Goal: Browse casually: Explore the website without a specific task or goal

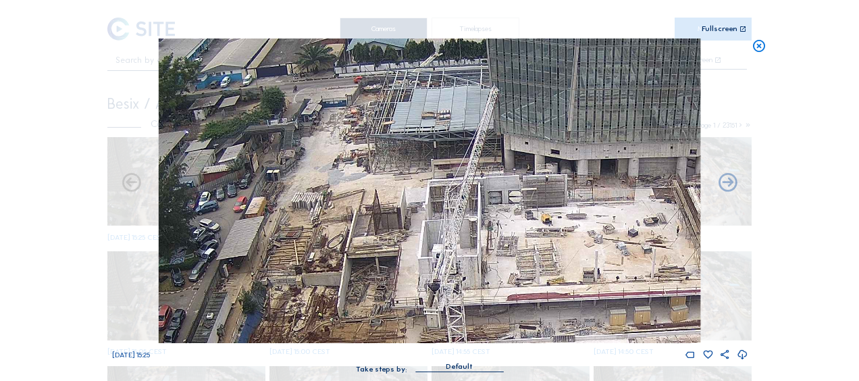
click at [756, 45] on icon at bounding box center [759, 46] width 15 height 16
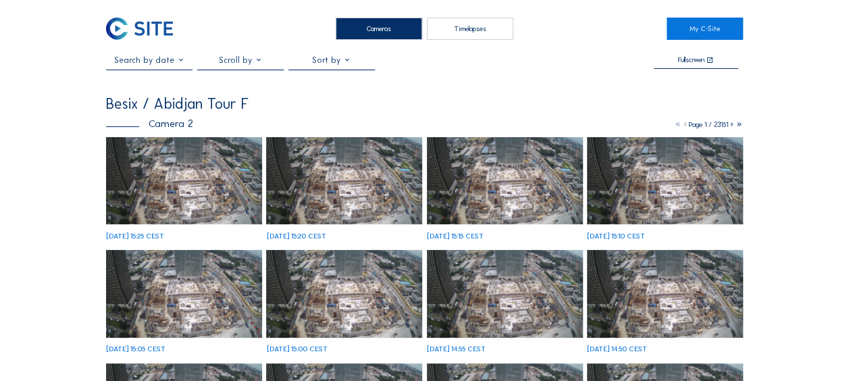
click at [111, 38] on img at bounding box center [139, 29] width 67 height 22
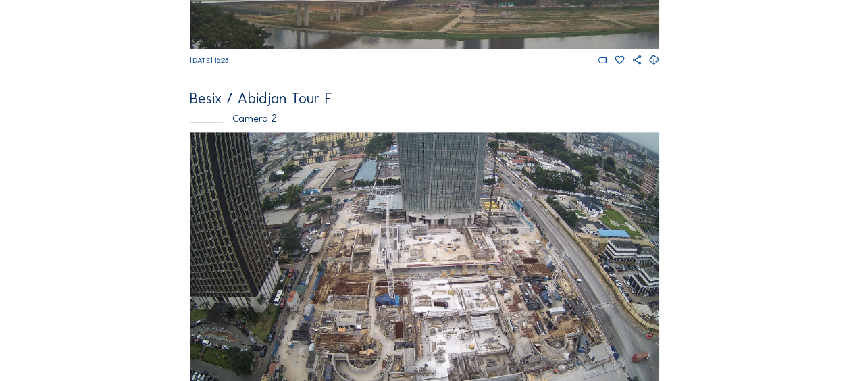
scroll to position [473, 0]
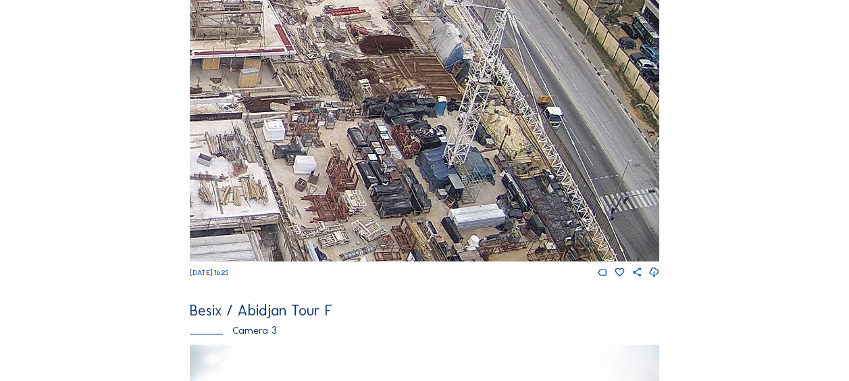
drag, startPoint x: 567, startPoint y: 137, endPoint x: 524, endPoint y: 122, distance: 45.9
click at [524, 122] on img at bounding box center [424, 129] width 469 height 264
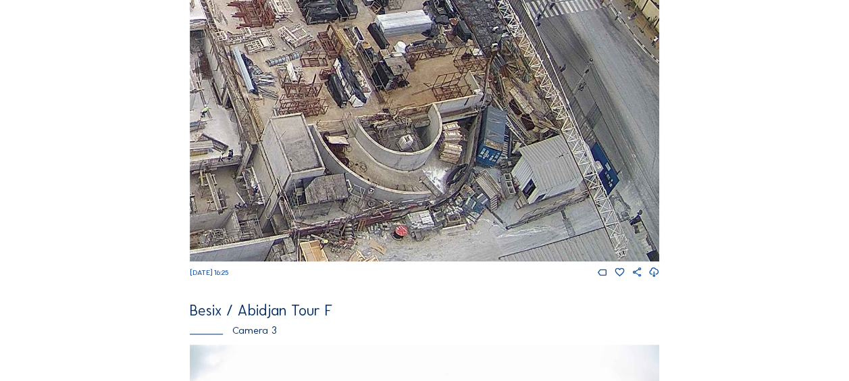
drag, startPoint x: 531, startPoint y: 196, endPoint x: 457, endPoint y: -3, distance: 212.0
click at [457, 0] on html "Cameras Timelapses My C-Site Feed Photo Show Map Search Fullscreen Besix / [GEO…" at bounding box center [424, 278] width 849 height 1502
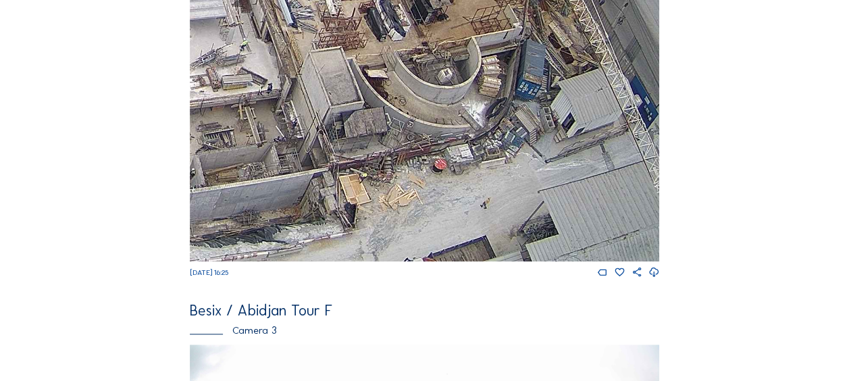
drag, startPoint x: 431, startPoint y: 107, endPoint x: 458, endPoint y: 74, distance: 43.2
click at [458, 74] on img at bounding box center [424, 129] width 469 height 264
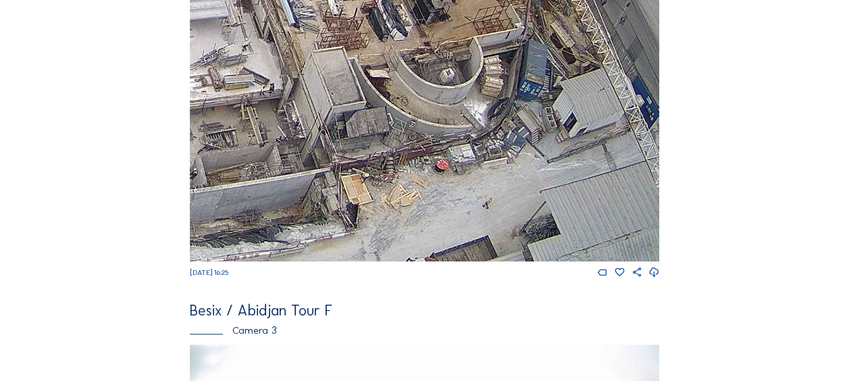
drag, startPoint x: 409, startPoint y: 181, endPoint x: 417, endPoint y: 126, distance: 56.0
click at [417, 126] on img at bounding box center [424, 129] width 469 height 264
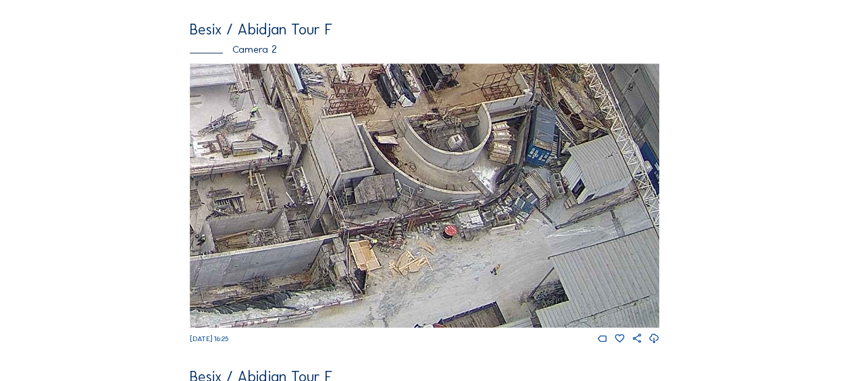
scroll to position [405, 0]
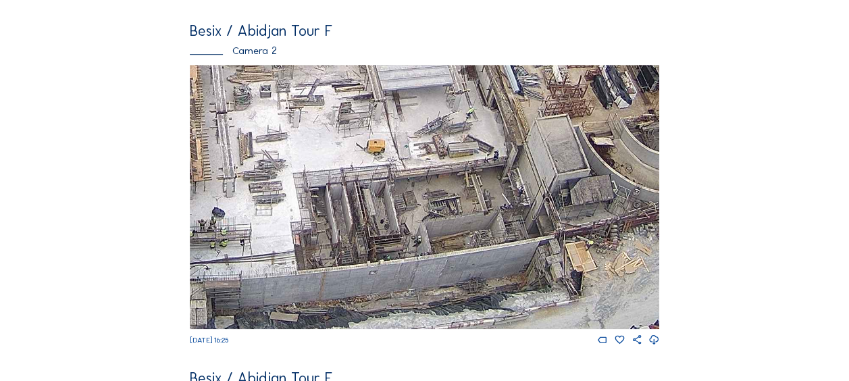
drag, startPoint x: 473, startPoint y: 192, endPoint x: 535, endPoint y: 186, distance: 61.7
click at [535, 186] on img at bounding box center [424, 197] width 469 height 264
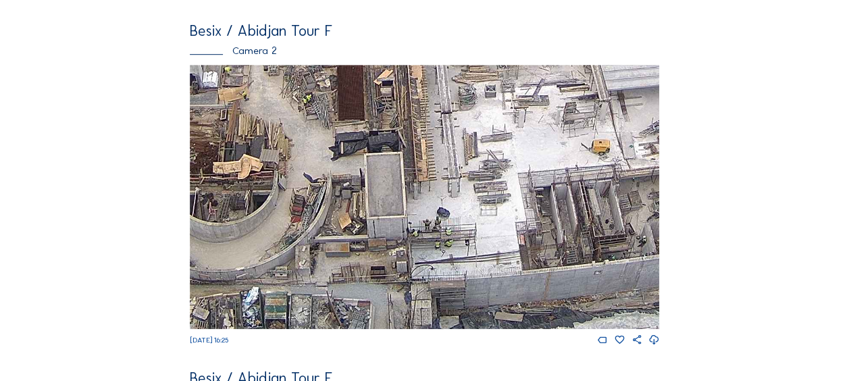
drag, startPoint x: 394, startPoint y: 260, endPoint x: 766, endPoint y: 192, distance: 377.6
click at [766, 192] on div "Cameras Timelapses My C-Site Feed Photo Show Map Search Fullscreen Besix / [GEO…" at bounding box center [424, 346] width 849 height 1502
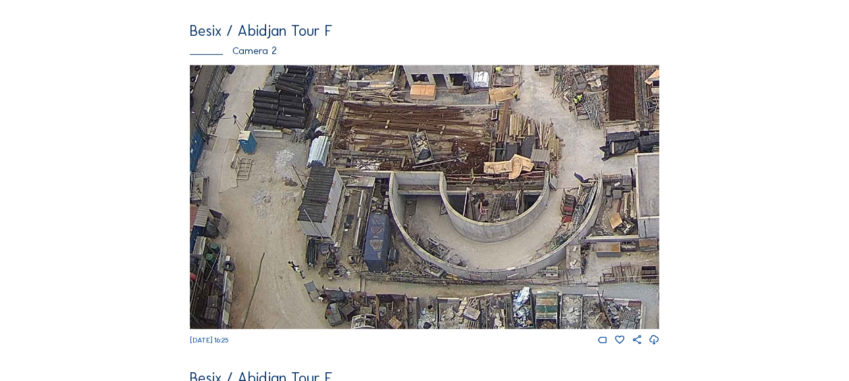
drag, startPoint x: 461, startPoint y: 217, endPoint x: 542, endPoint y: 194, distance: 84.2
click at [542, 194] on img at bounding box center [424, 197] width 469 height 264
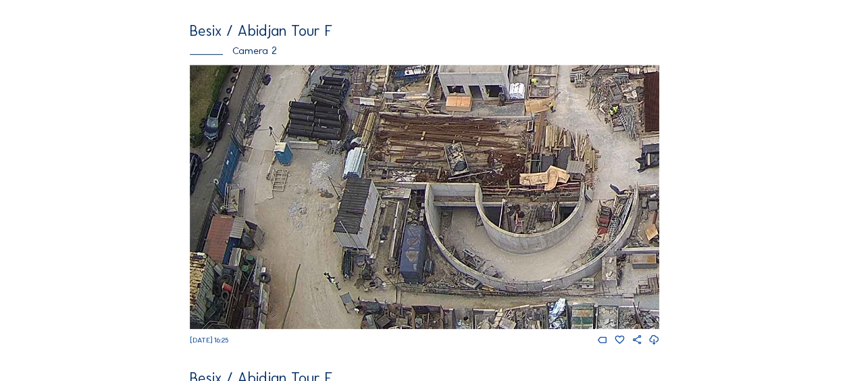
drag, startPoint x: 280, startPoint y: 155, endPoint x: 309, endPoint y: 166, distance: 31.0
click at [310, 166] on img at bounding box center [424, 197] width 469 height 264
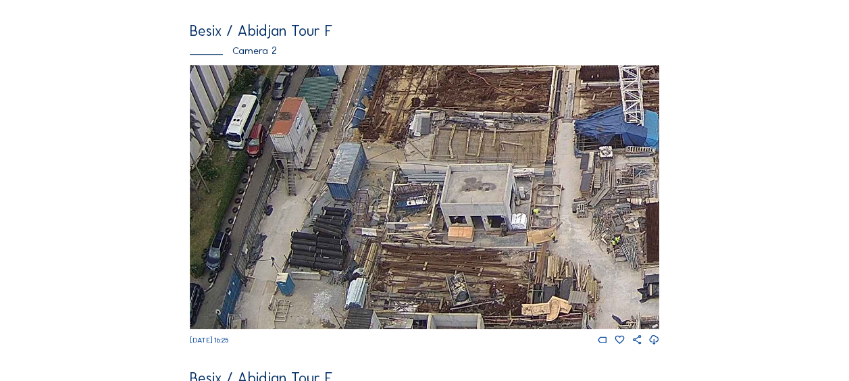
drag, startPoint x: 352, startPoint y: 173, endPoint x: 342, endPoint y: 234, distance: 62.2
click at [342, 234] on img at bounding box center [424, 197] width 469 height 264
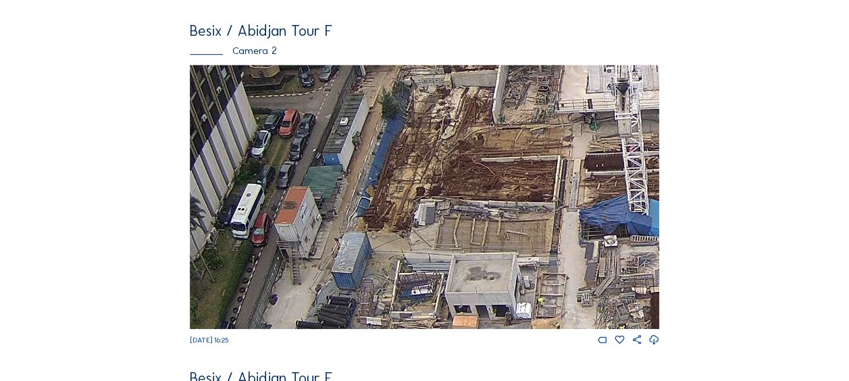
drag, startPoint x: 384, startPoint y: 207, endPoint x: 366, endPoint y: 244, distance: 42.0
click at [367, 244] on img at bounding box center [424, 197] width 469 height 264
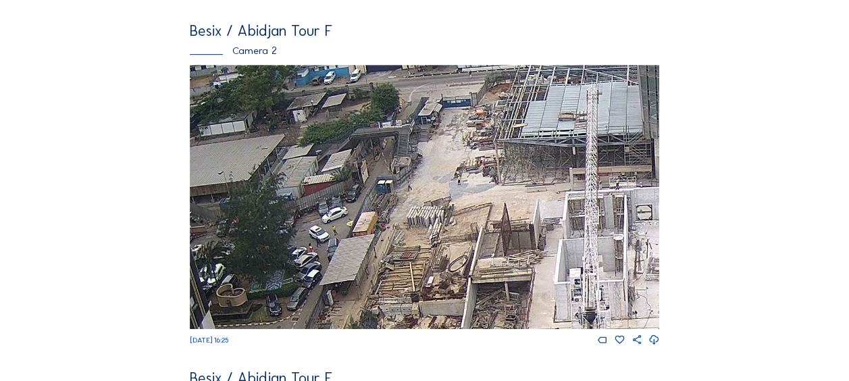
drag, startPoint x: 459, startPoint y: 176, endPoint x: 437, endPoint y: 332, distance: 158.1
click at [437, 329] on img at bounding box center [424, 197] width 469 height 264
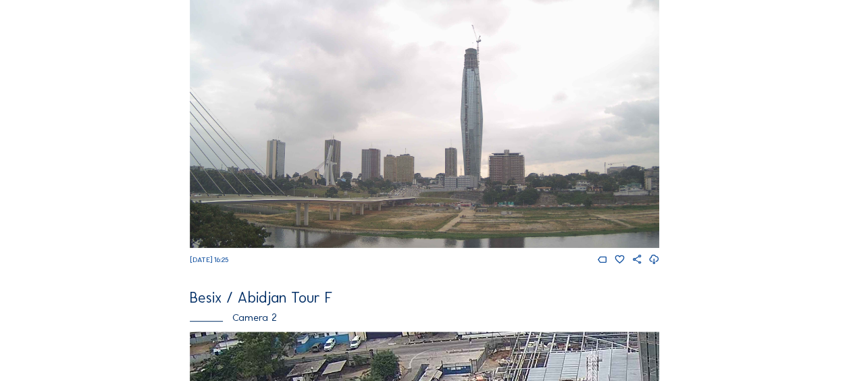
scroll to position [135, 0]
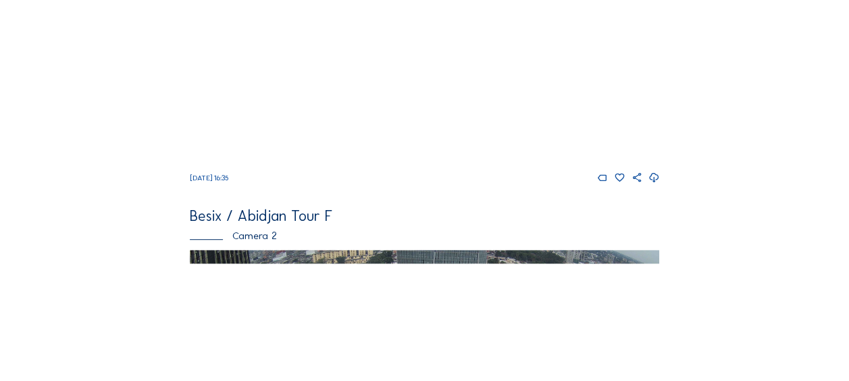
scroll to position [405, 0]
